Goal: Task Accomplishment & Management: Manage account settings

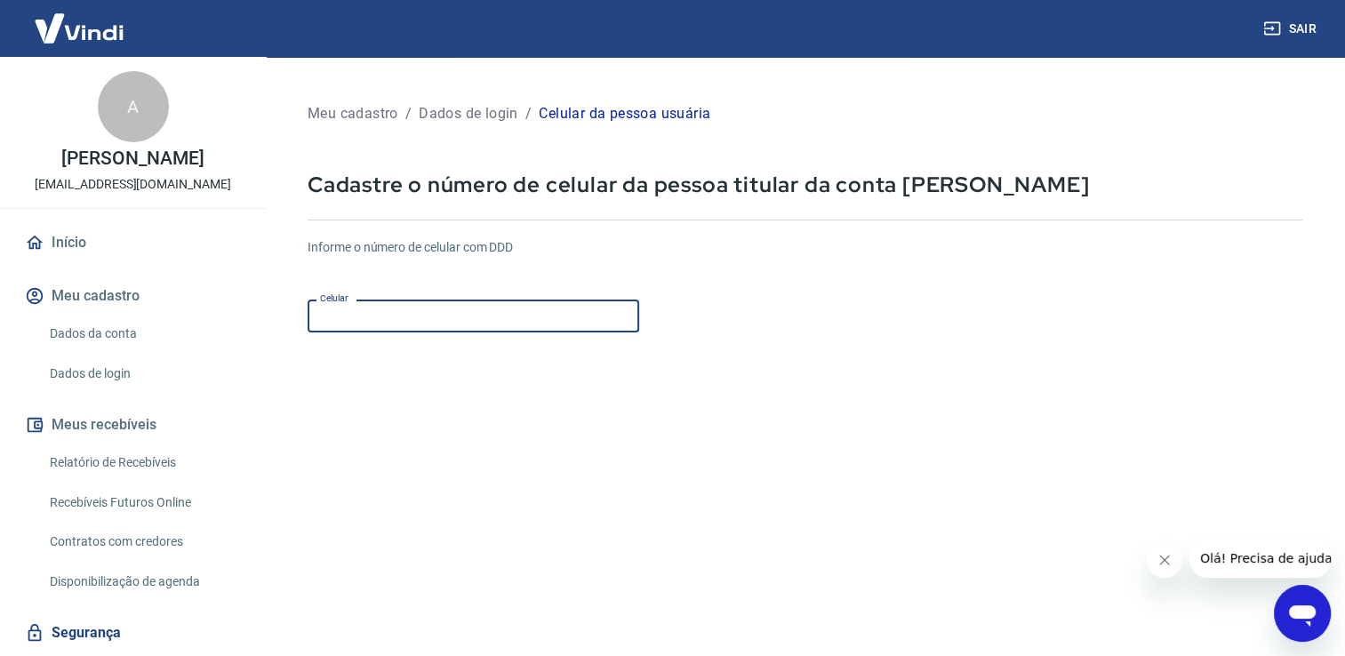
click at [430, 325] on input "Celular" at bounding box center [474, 316] width 332 height 33
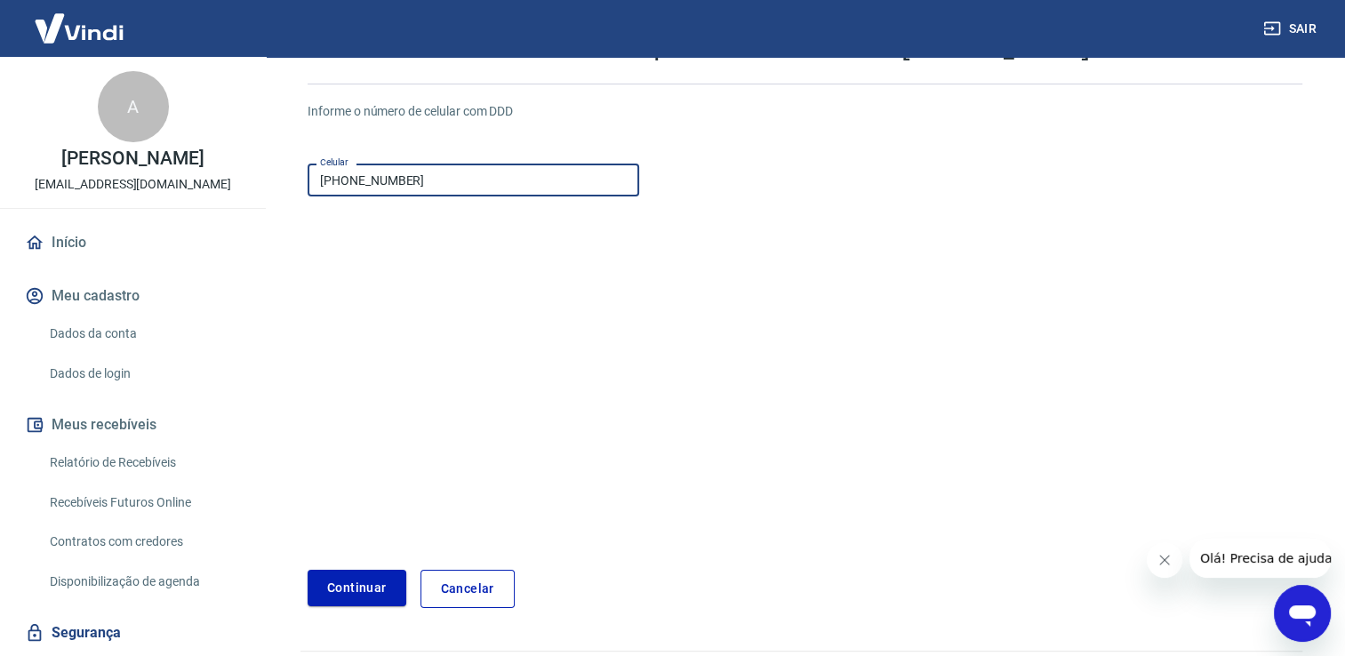
scroll to position [185, 0]
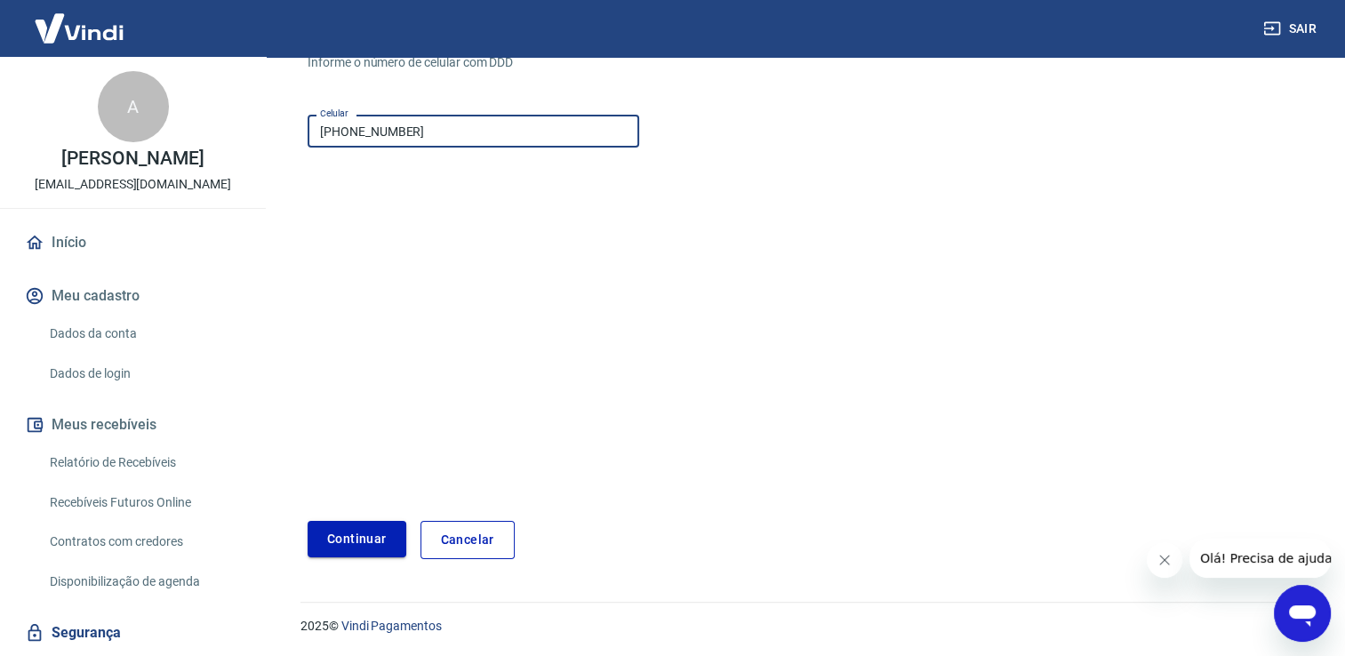
type input "[PHONE_NUMBER]"
click at [334, 546] on button "Continuar" at bounding box center [357, 539] width 99 height 36
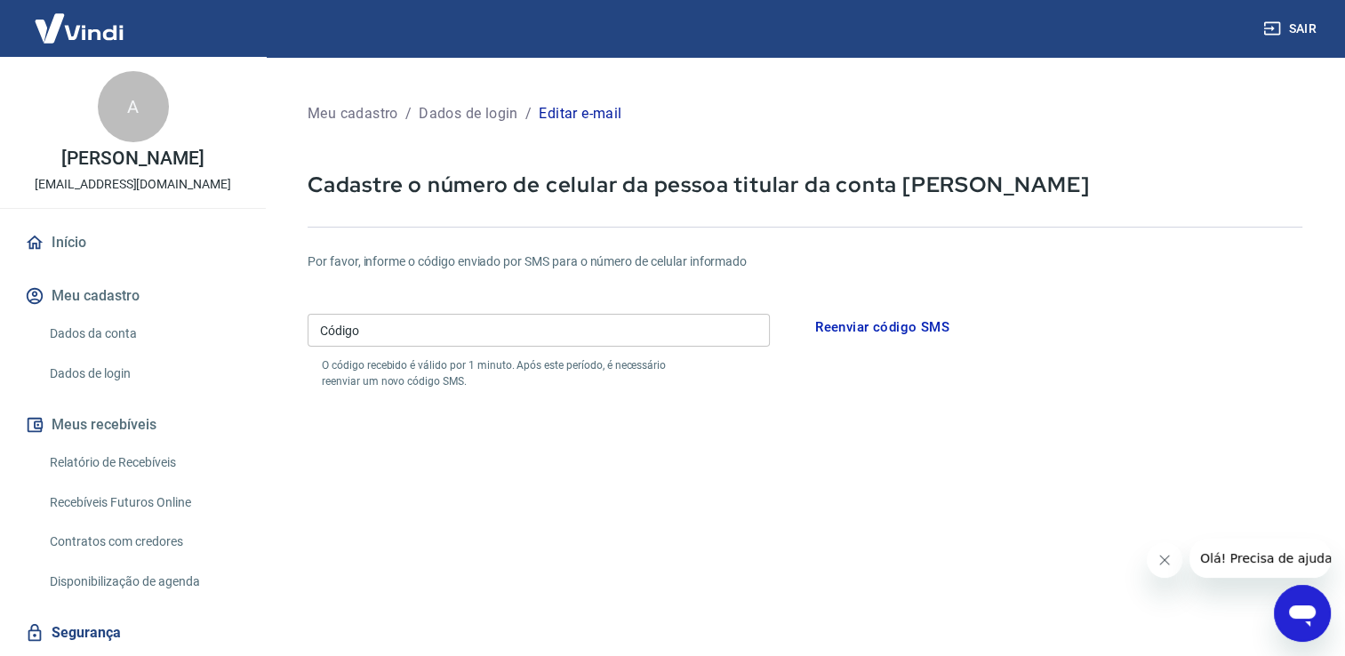
click at [619, 341] on input "Código" at bounding box center [539, 330] width 462 height 33
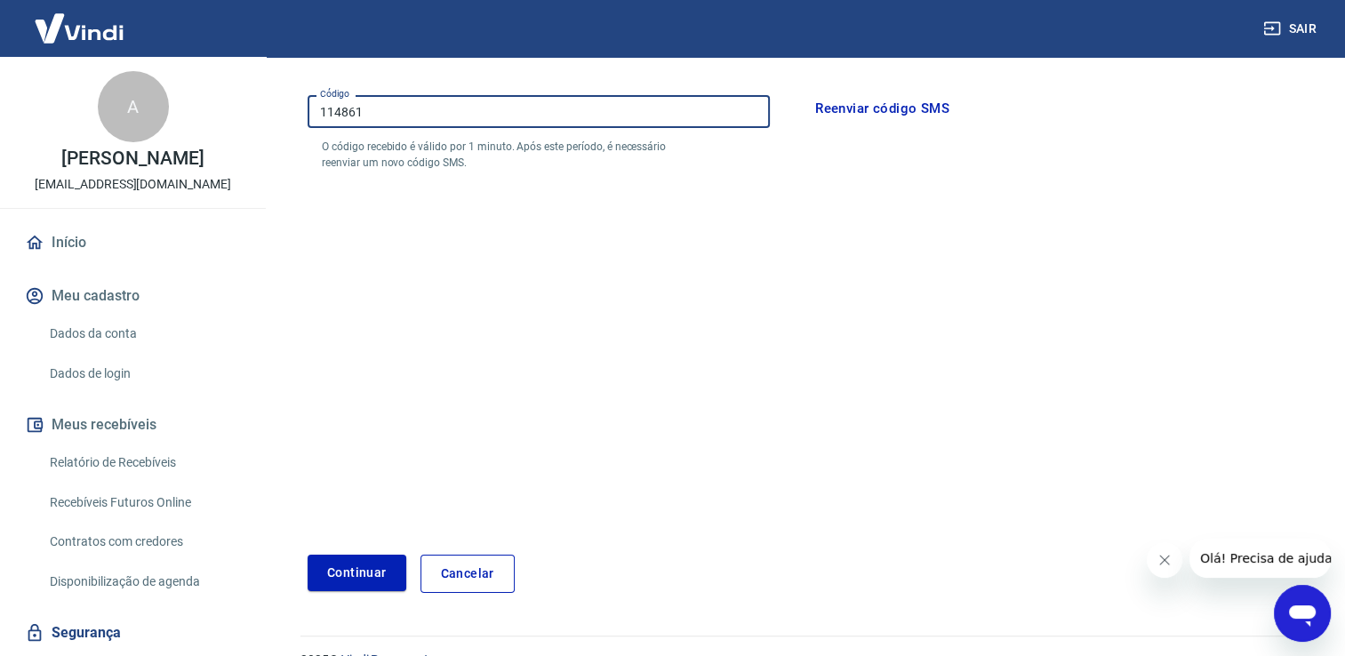
scroll to position [221, 0]
type input "114861"
click at [377, 564] on button "Continuar" at bounding box center [357, 571] width 99 height 36
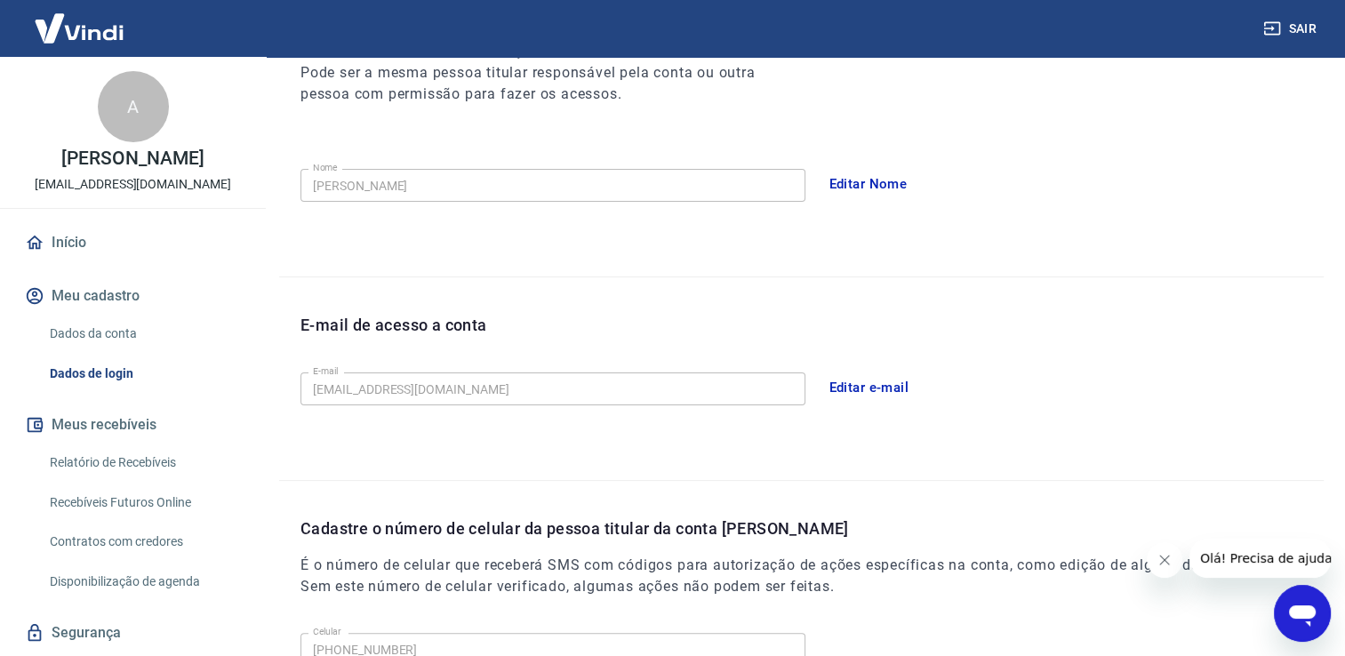
scroll to position [337, 0]
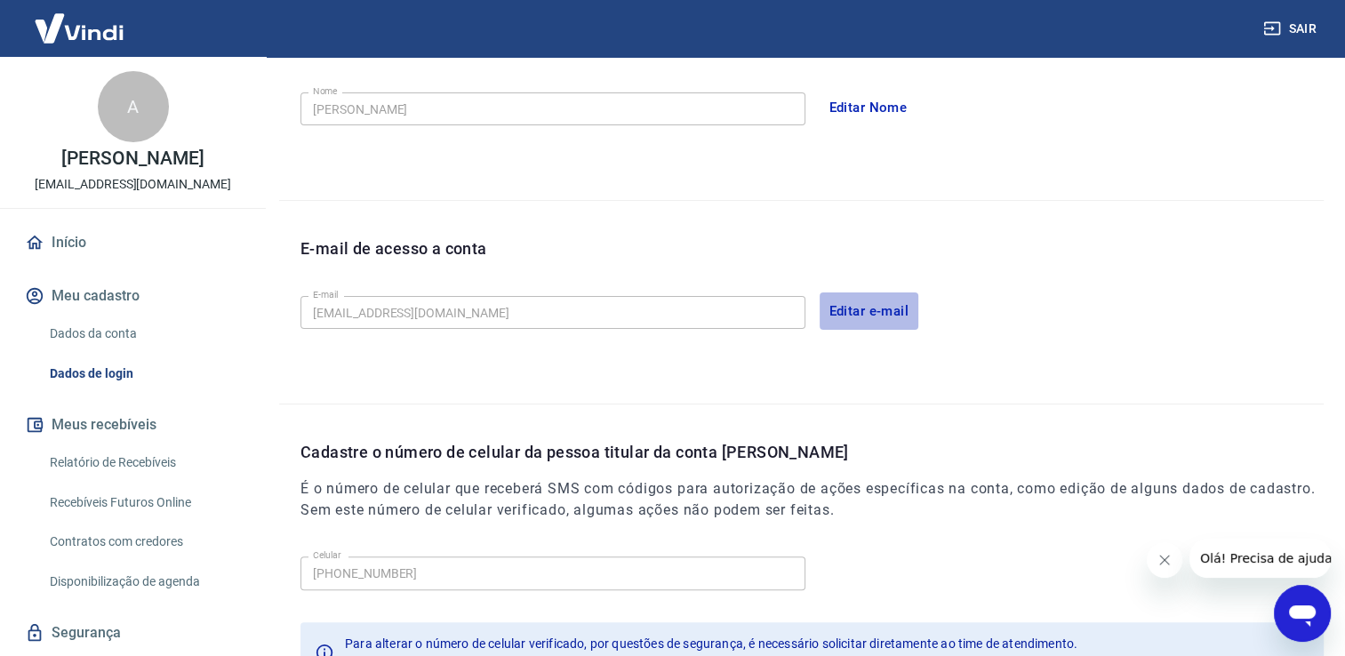
click at [889, 304] on button "Editar e-mail" at bounding box center [870, 311] width 100 height 37
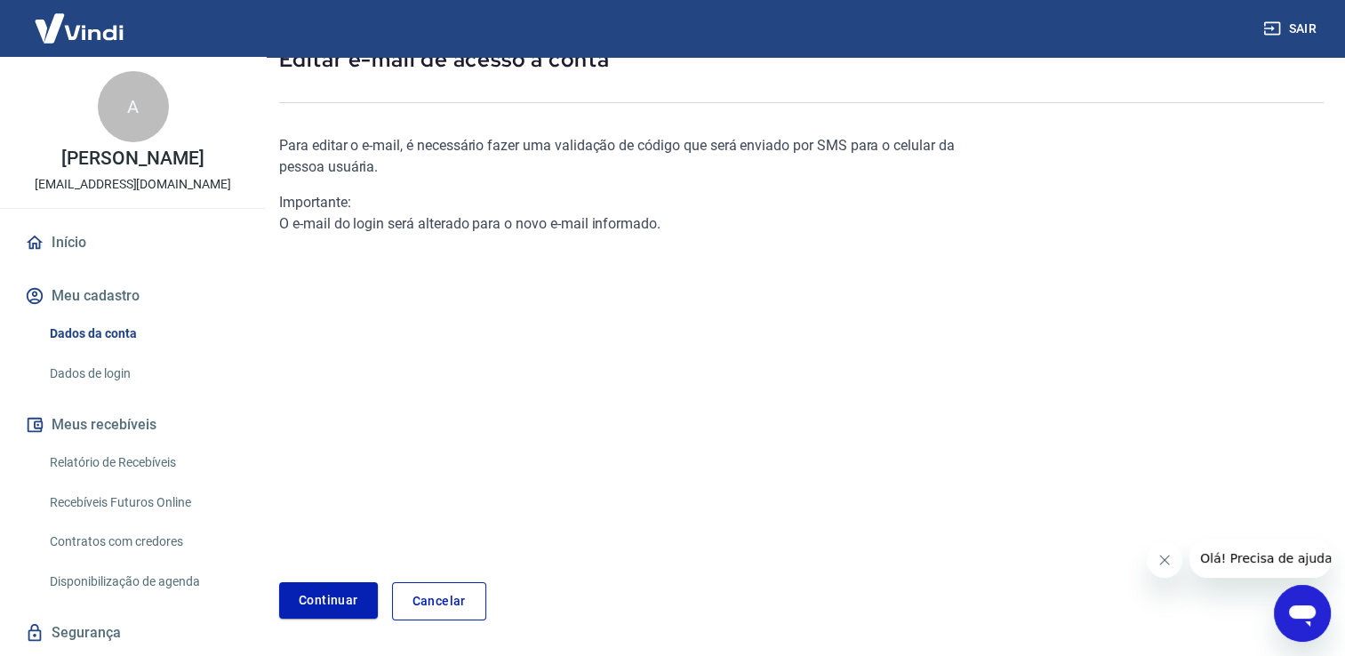
scroll to position [179, 0]
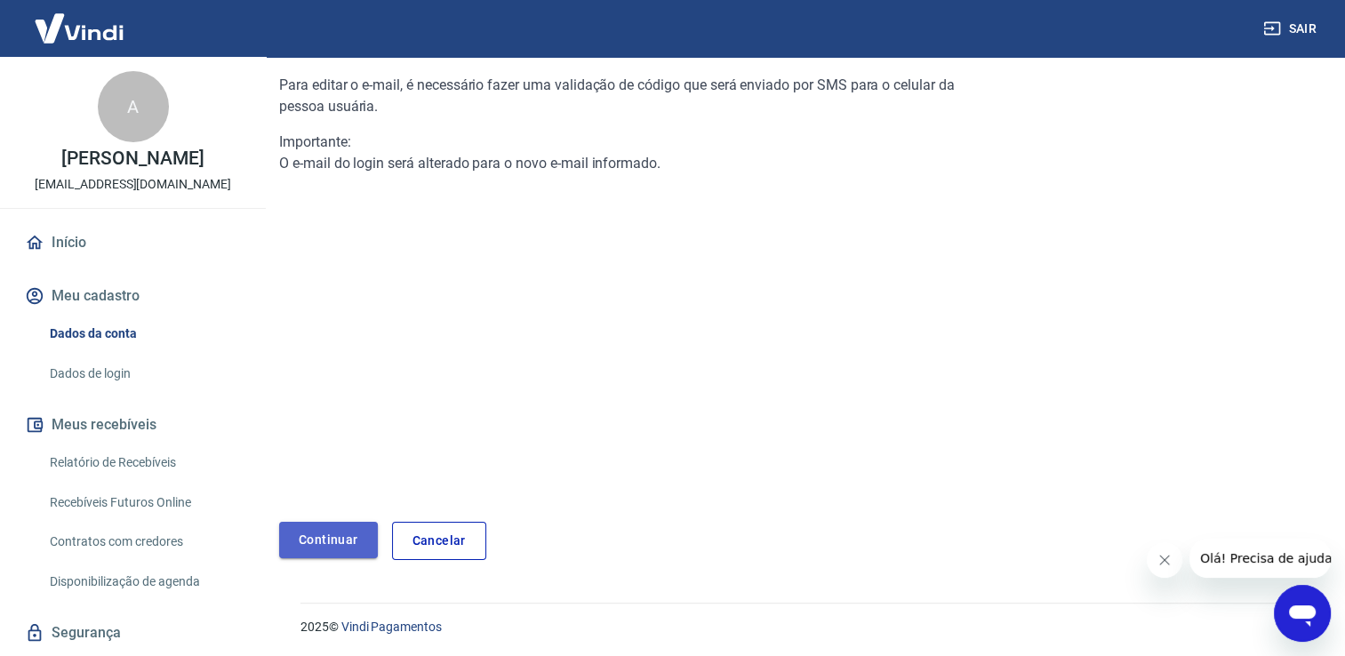
click at [360, 553] on link "Continuar" at bounding box center [328, 540] width 99 height 36
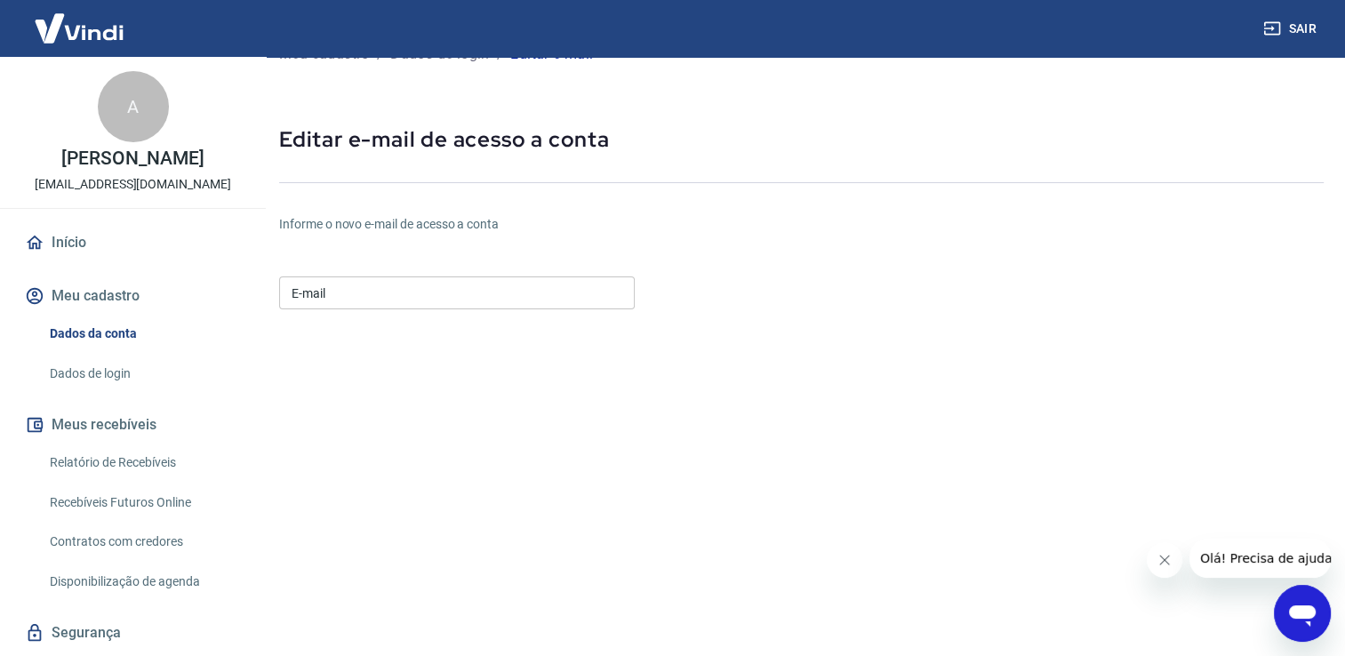
scroll to position [3, 0]
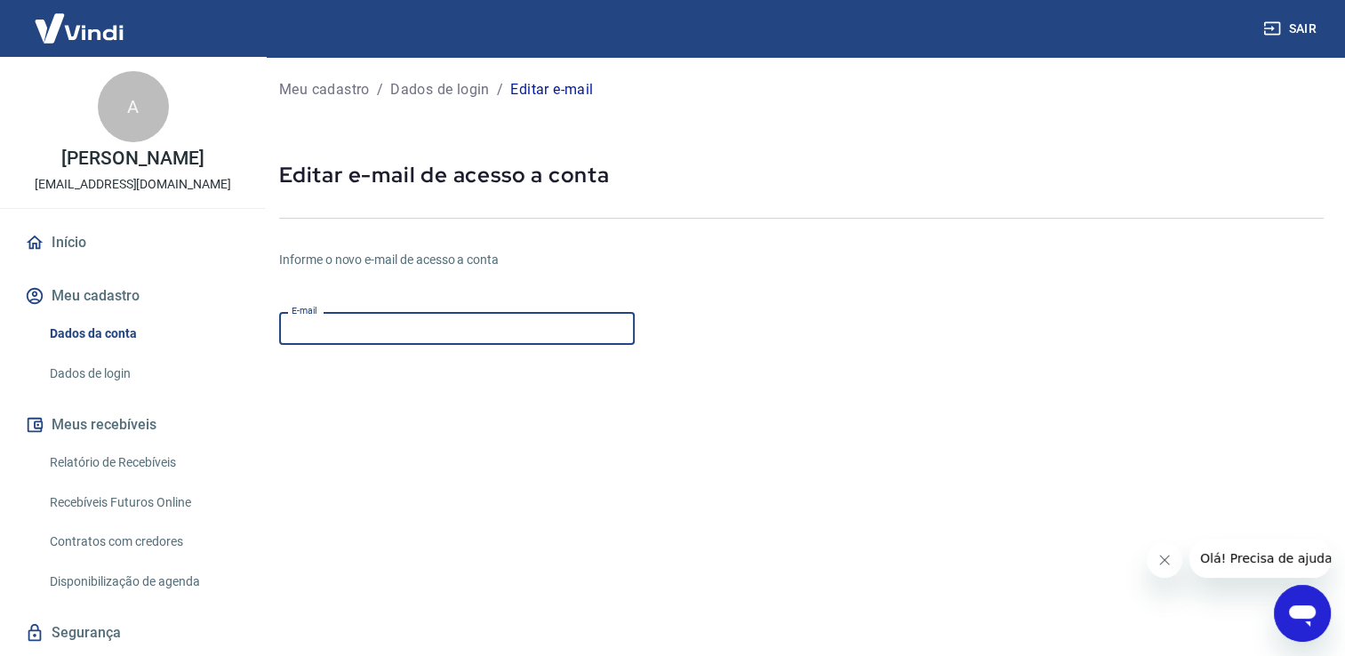
click at [497, 329] on input "E-mail" at bounding box center [457, 328] width 356 height 33
drag, startPoint x: 497, startPoint y: 329, endPoint x: 278, endPoint y: 339, distance: 219.0
click at [279, 339] on input "[EMAIL_ADDRESS][DOMAIN_NAME]" at bounding box center [457, 328] width 356 height 33
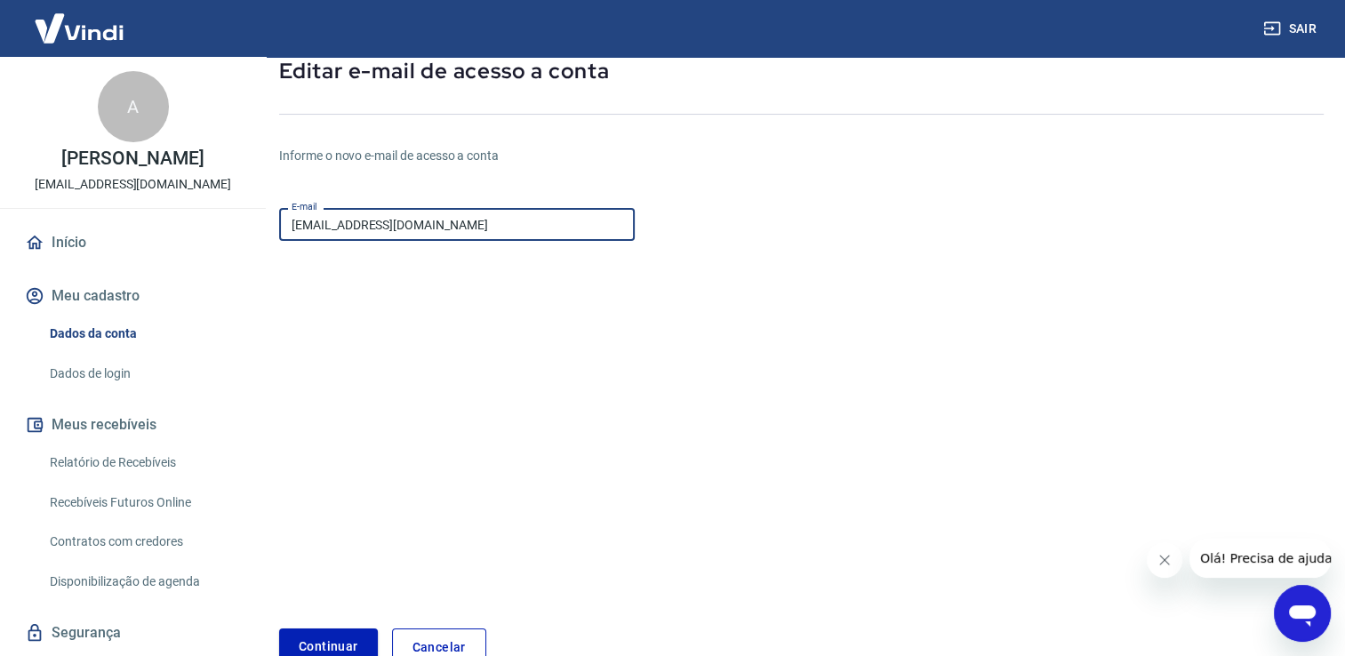
scroll to position [212, 0]
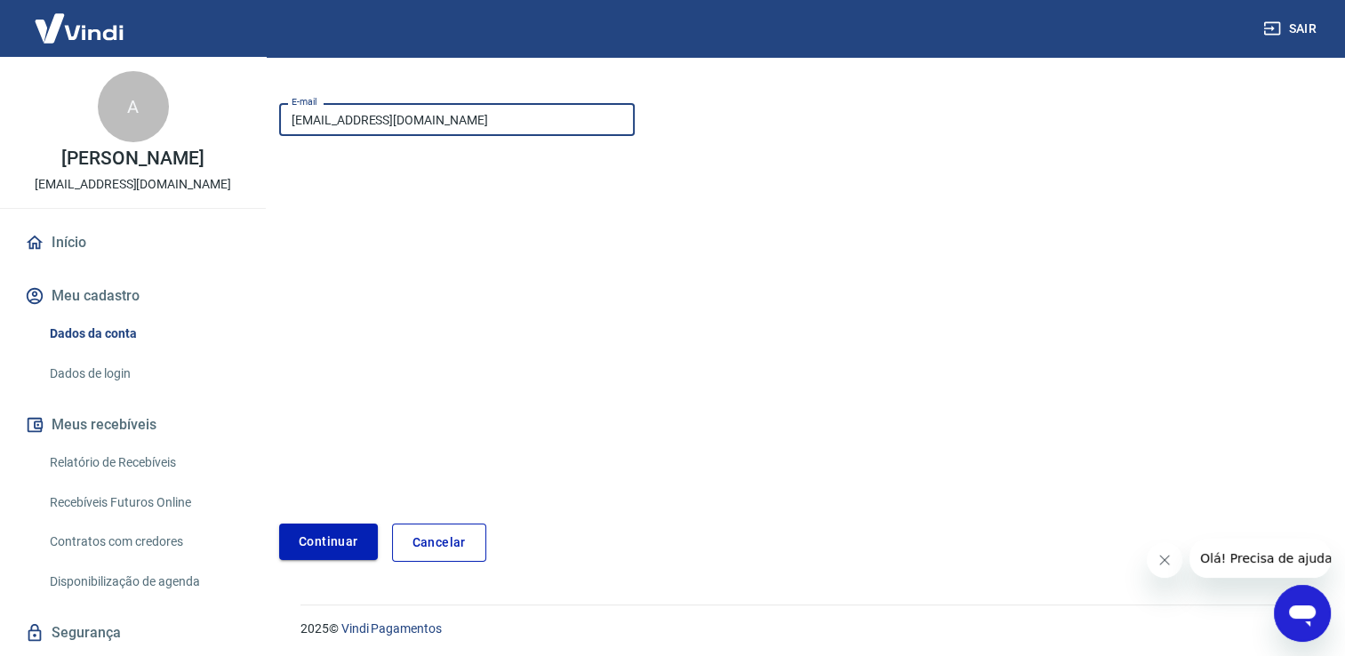
type input "[EMAIL_ADDRESS][DOMAIN_NAME]"
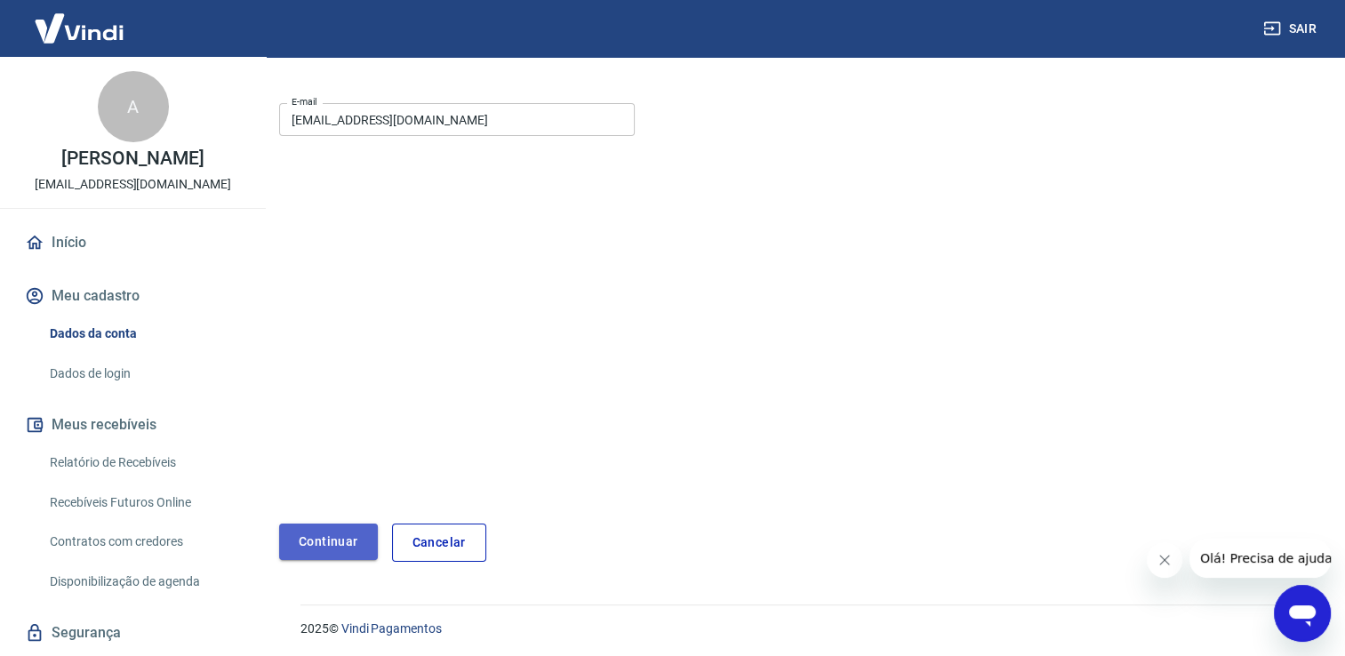
click at [330, 534] on button "Continuar" at bounding box center [328, 542] width 99 height 36
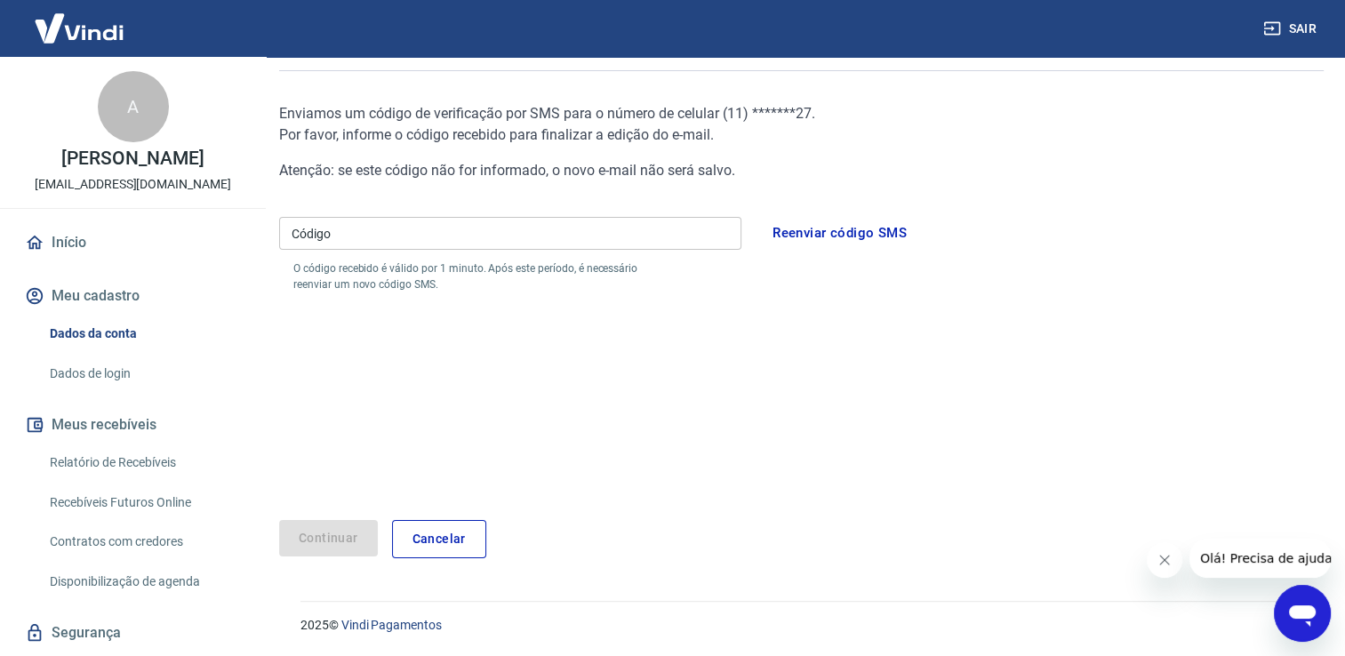
scroll to position [146, 0]
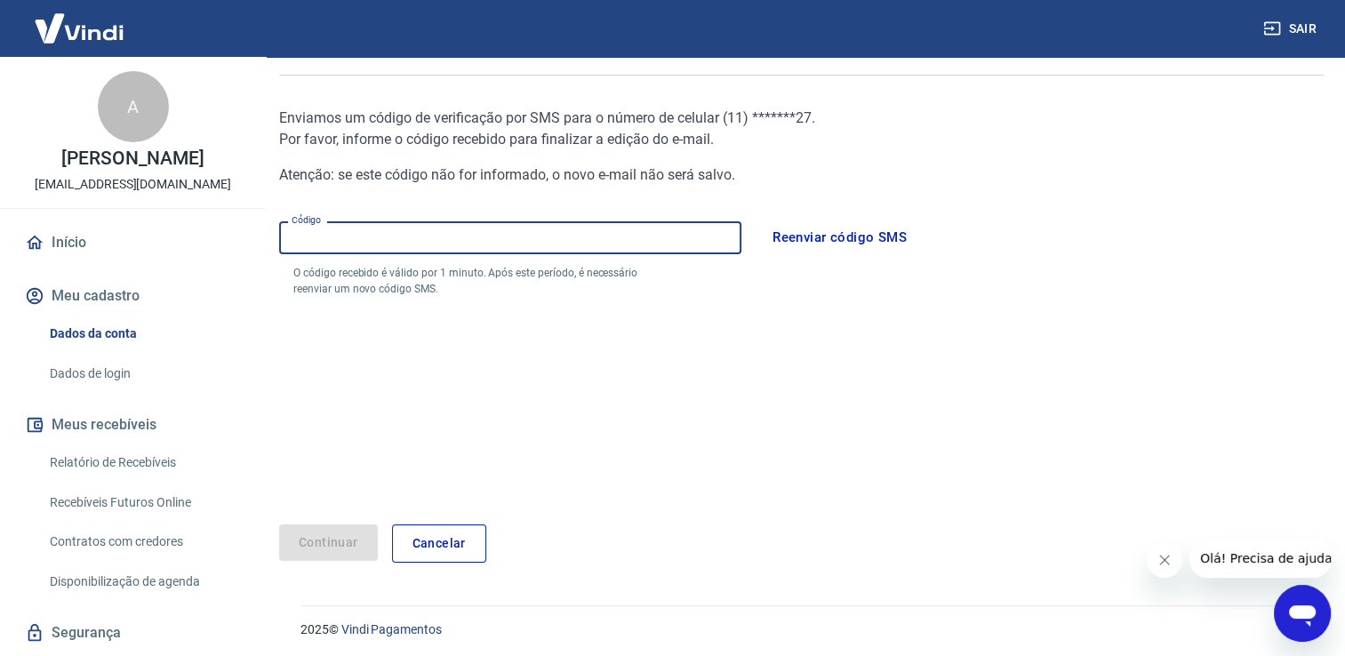
click at [439, 237] on input "Código" at bounding box center [510, 237] width 462 height 33
type input "502033"
click at [347, 548] on button "Continuar" at bounding box center [328, 543] width 99 height 36
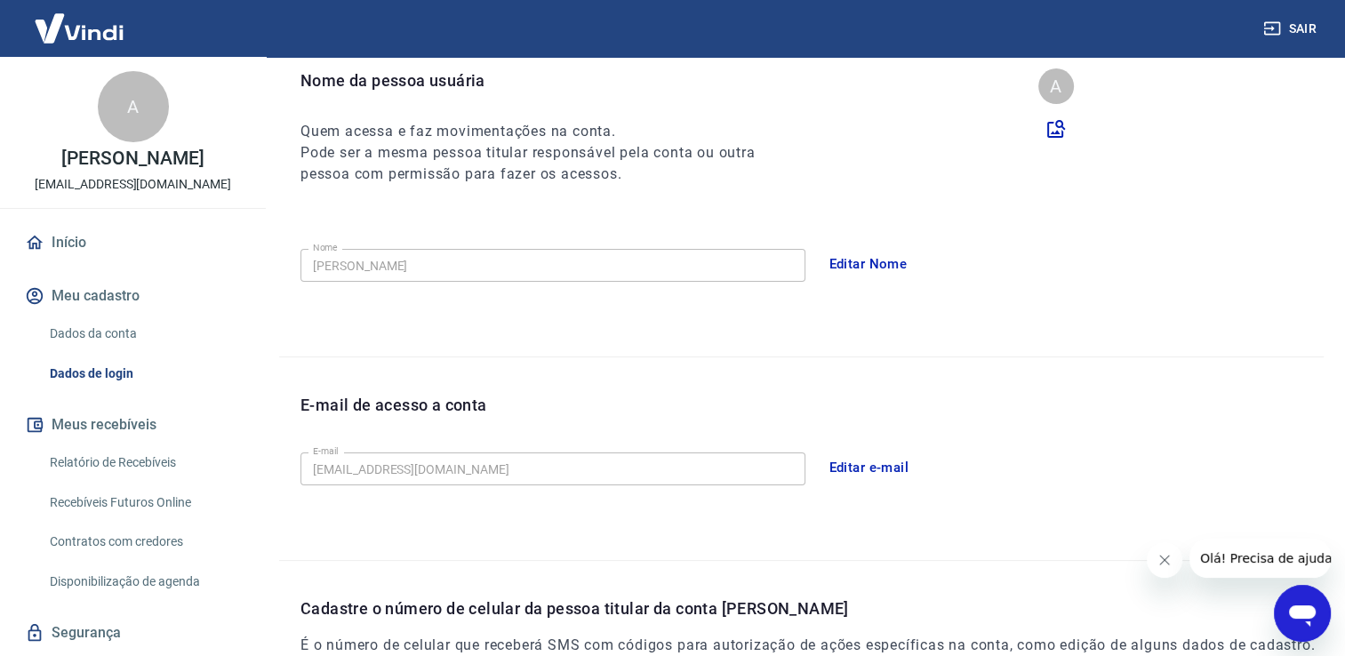
scroll to position [179, 0]
click at [1273, 28] on icon "button" at bounding box center [1272, 28] width 16 height 13
